Goal: Navigation & Orientation: Understand site structure

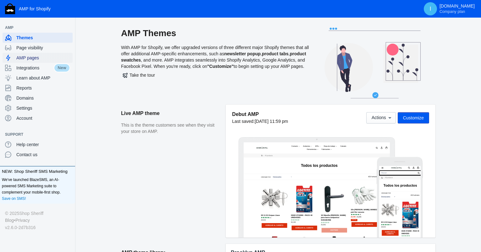
click at [25, 55] on span "AMP pages" at bounding box center [43, 58] width 54 height 6
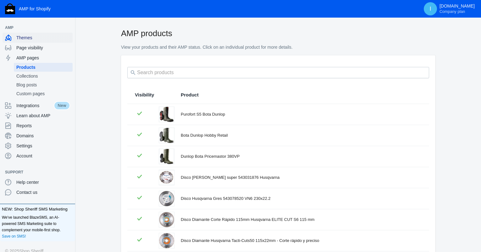
click at [30, 41] on div "Themes" at bounding box center [37, 38] width 65 height 10
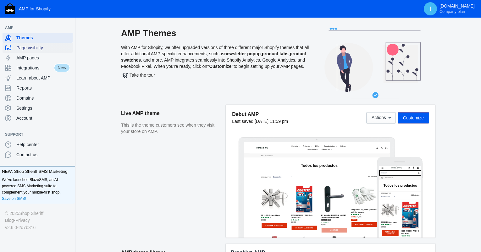
click at [28, 46] on span "Page visibility" at bounding box center [43, 48] width 54 height 6
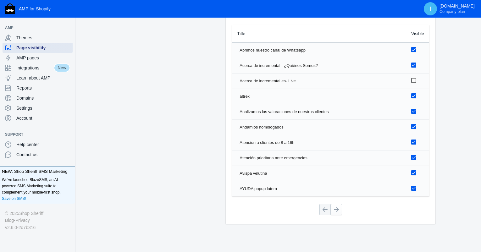
scroll to position [853, 0]
click at [30, 57] on span "AMP pages" at bounding box center [43, 58] width 54 height 6
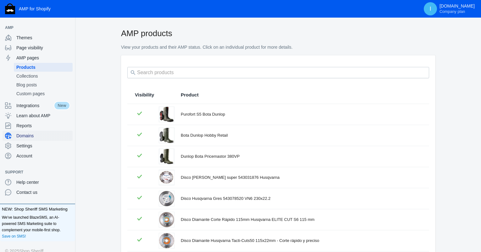
click at [28, 134] on span "Domains" at bounding box center [43, 136] width 54 height 6
